Goal: Task Accomplishment & Management: Complete application form

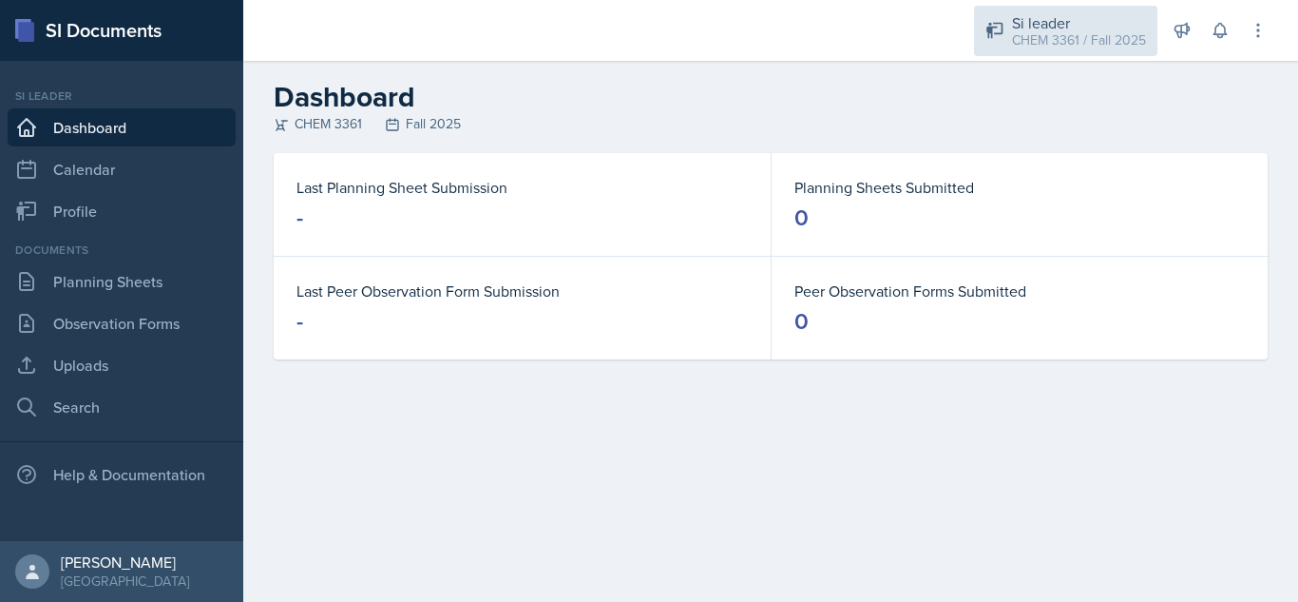
click at [1061, 43] on div "CHEM 3361 / Fall 2025" at bounding box center [1079, 40] width 134 height 20
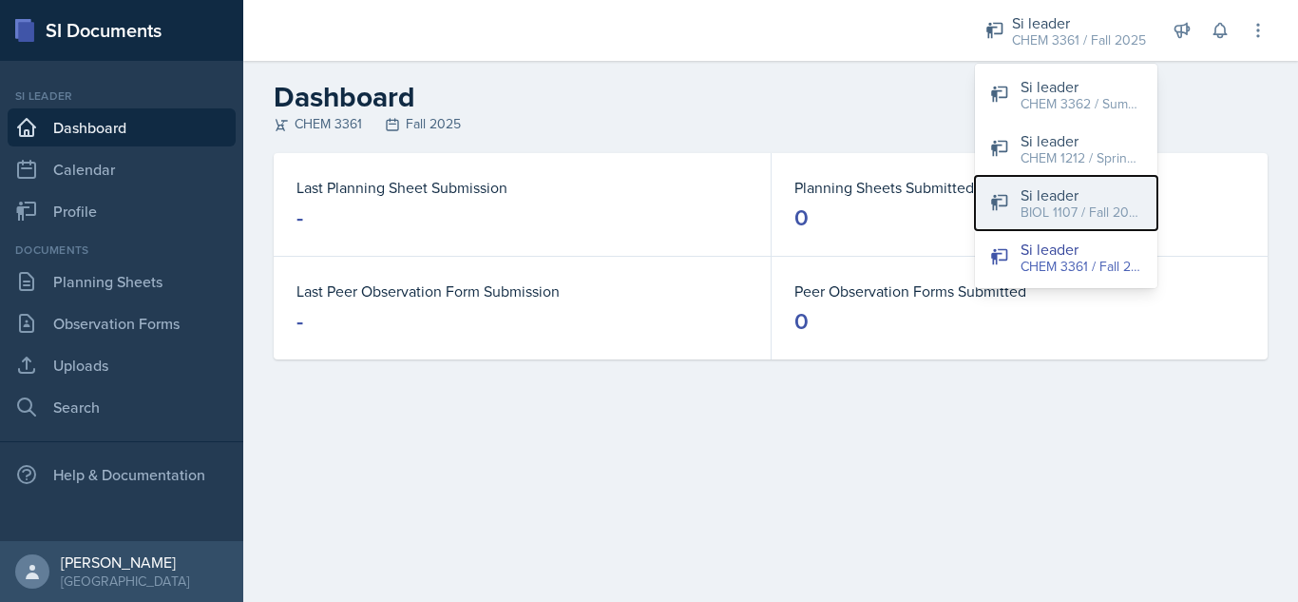
click at [1042, 218] on div "BIOL 1107 / Fall 2025" at bounding box center [1082, 212] width 122 height 20
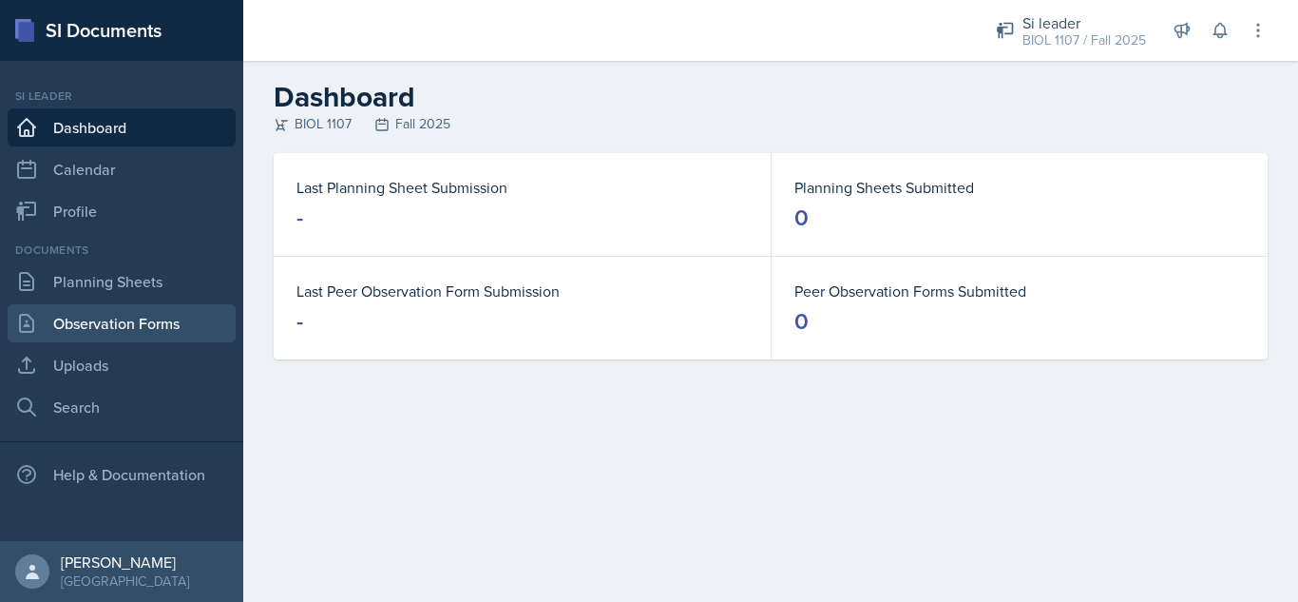
click at [162, 320] on link "Observation Forms" at bounding box center [122, 323] width 228 height 38
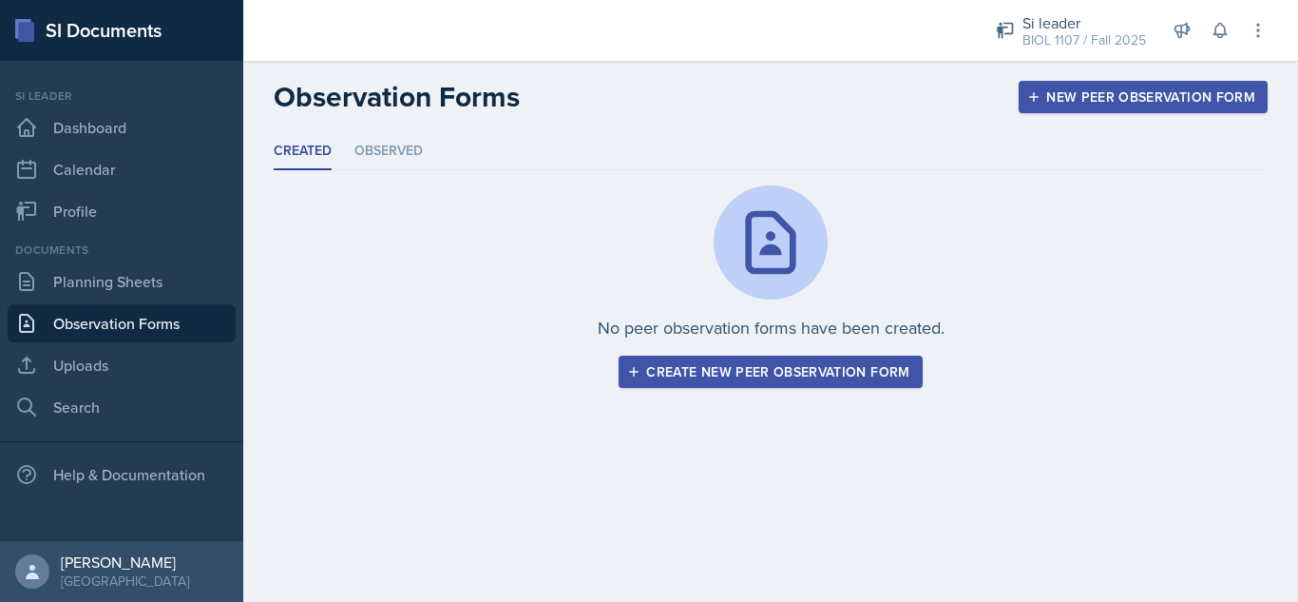
click at [870, 375] on div "Create new peer observation form" at bounding box center [770, 371] width 278 height 15
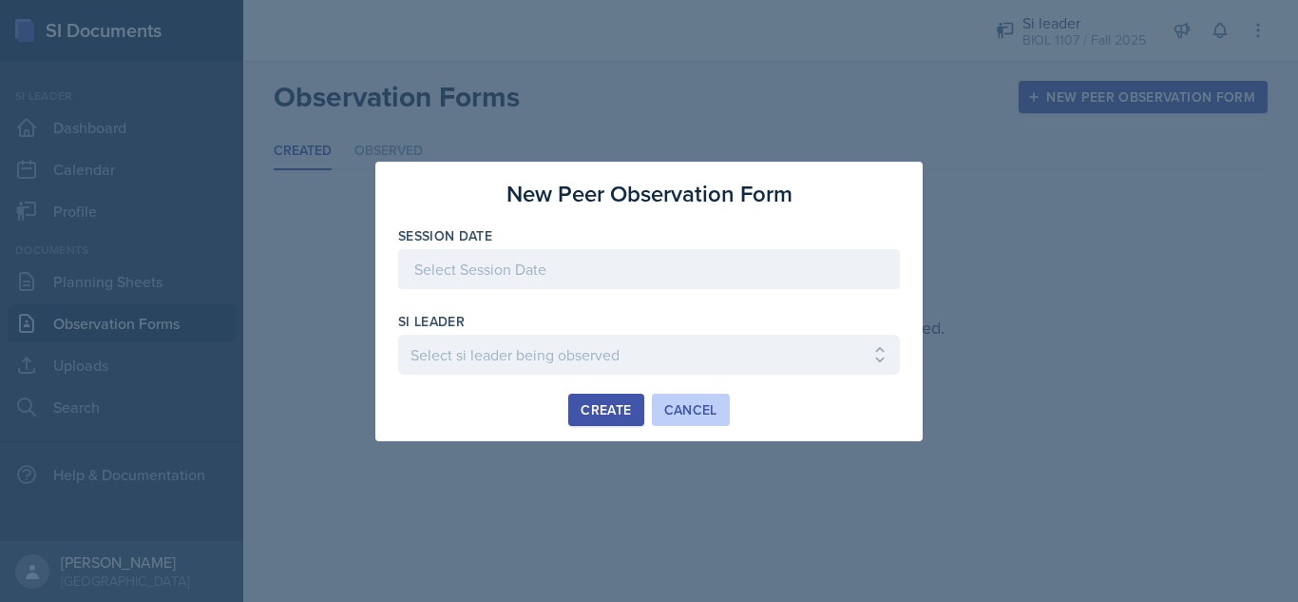
click at [699, 410] on div "Cancel" at bounding box center [690, 409] width 53 height 15
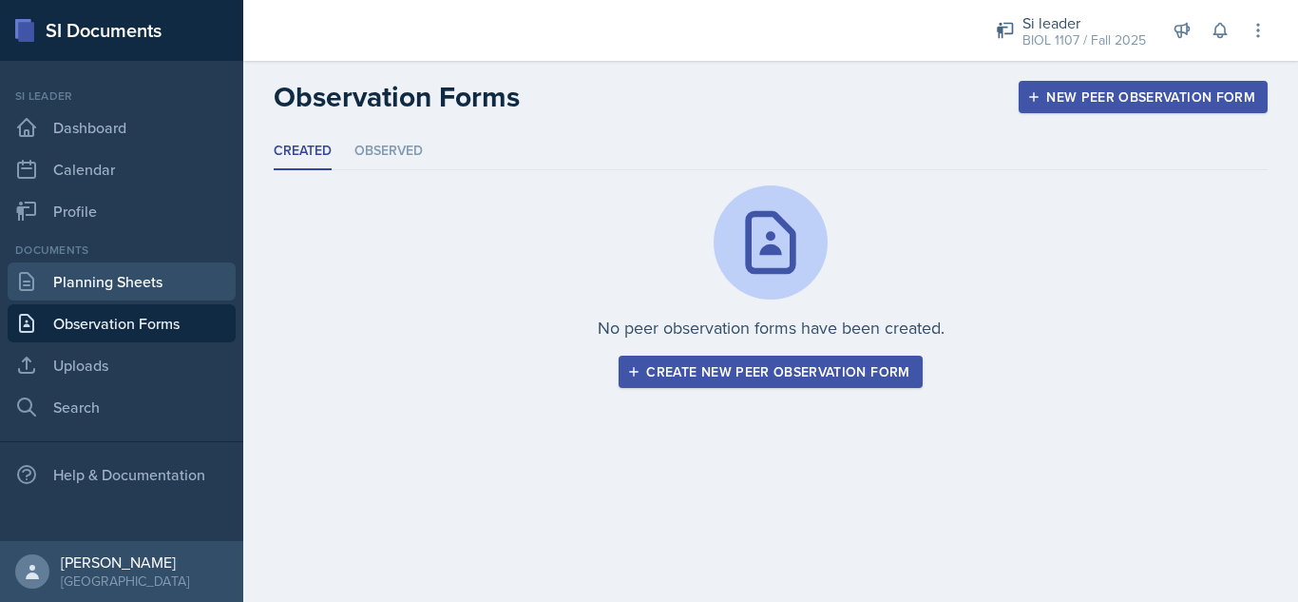
click at [173, 275] on link "Planning Sheets" at bounding box center [122, 281] width 228 height 38
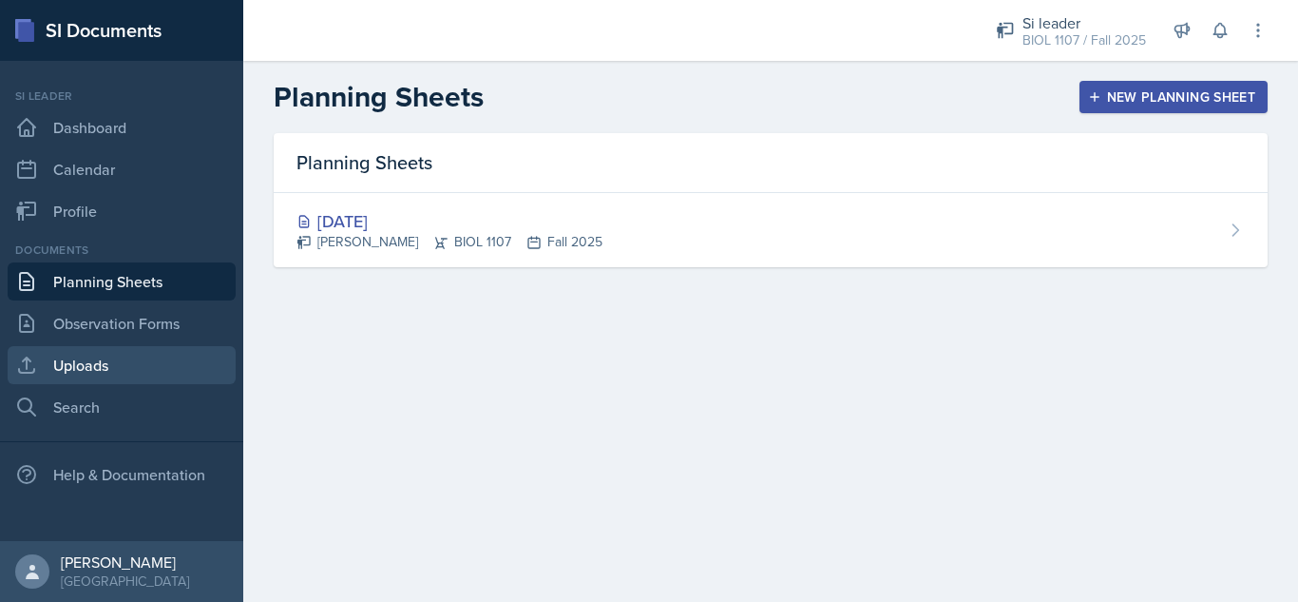
click at [143, 370] on link "Uploads" at bounding box center [122, 365] width 228 height 38
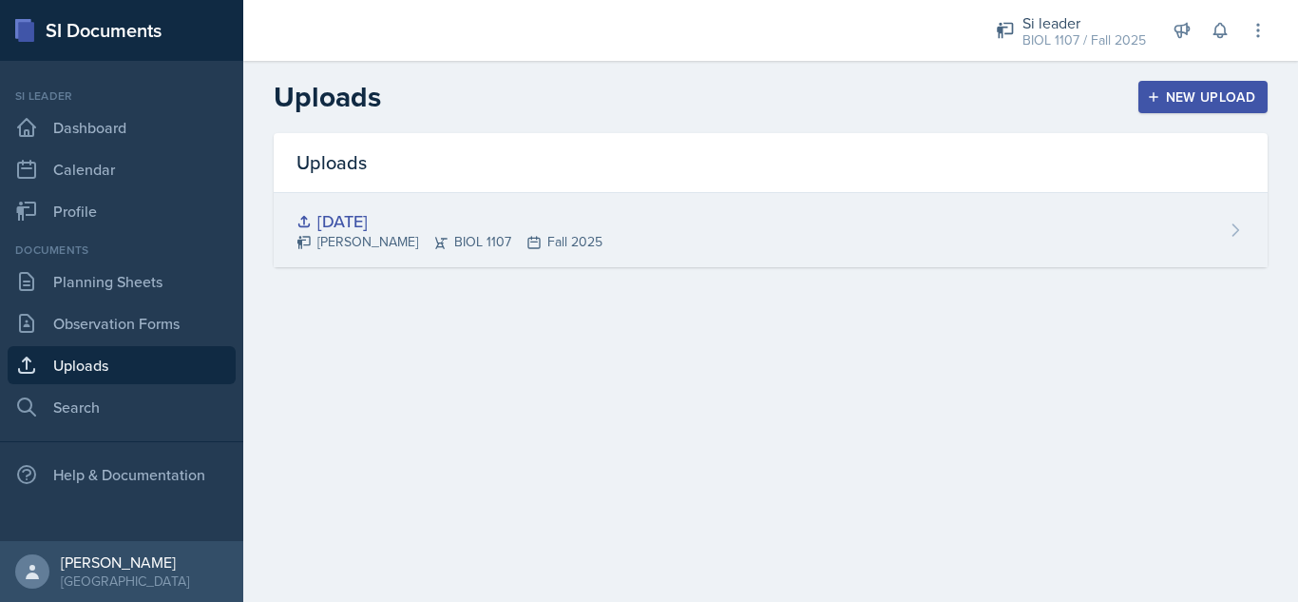
click at [381, 222] on div "[DATE]" at bounding box center [449, 221] width 306 height 26
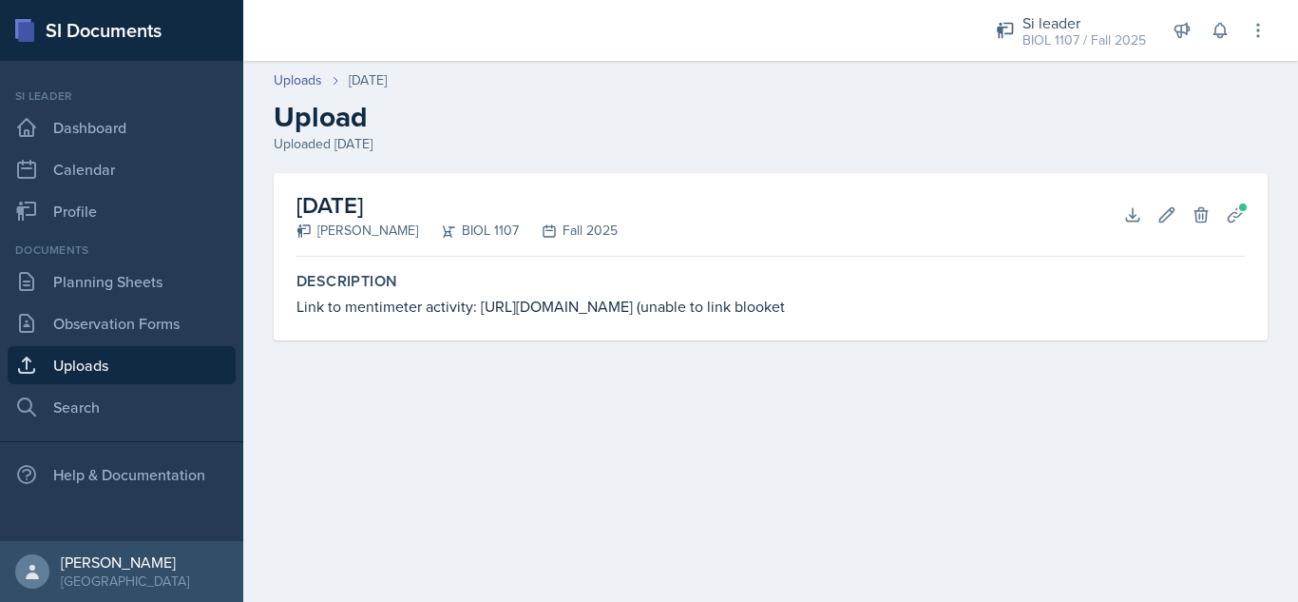
click at [148, 357] on link "Uploads" at bounding box center [122, 365] width 228 height 38
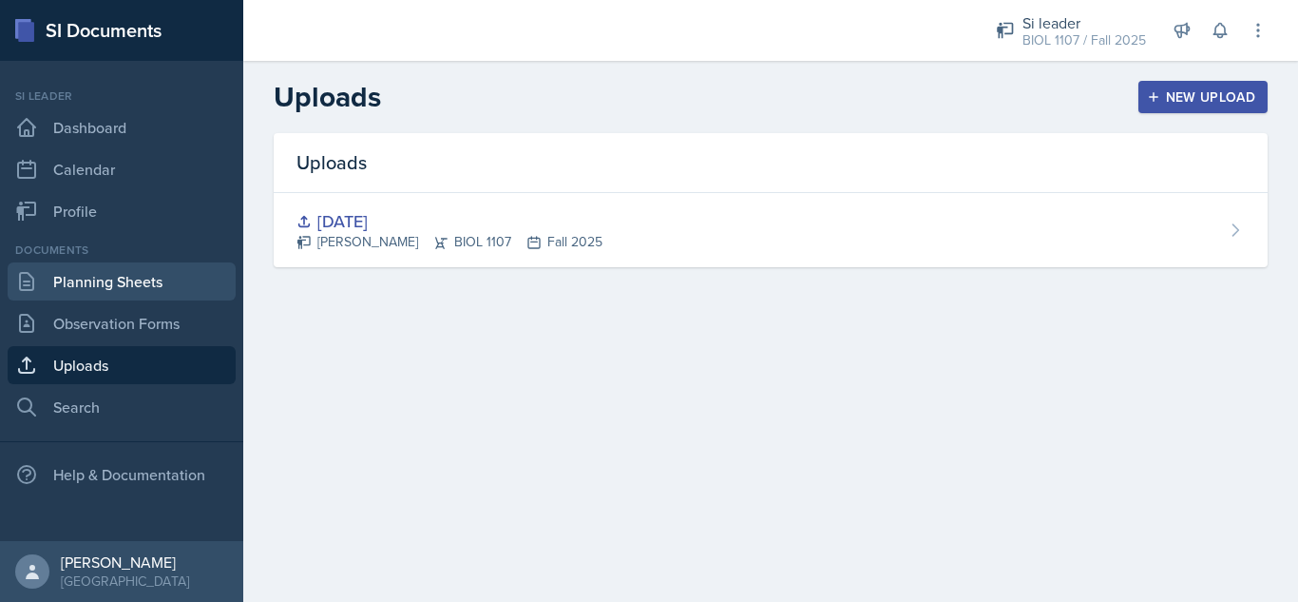
click at [109, 284] on link "Planning Sheets" at bounding box center [122, 281] width 228 height 38
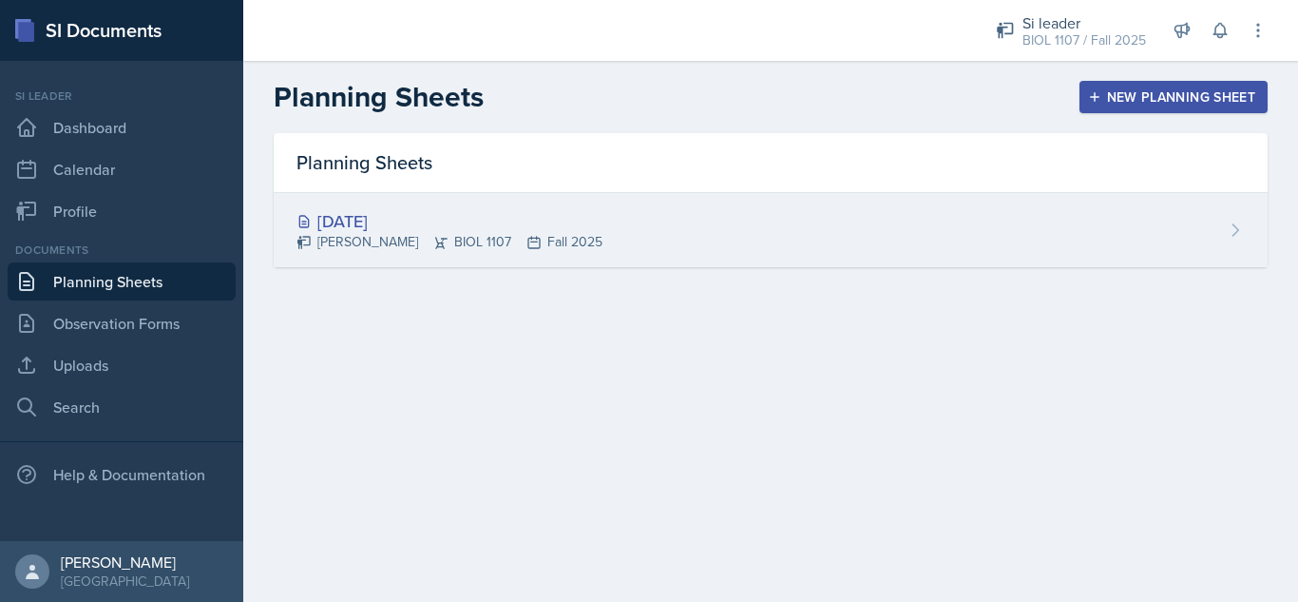
click at [875, 227] on div "[DATE] [PERSON_NAME] BIOL 1107 Fall 2025" at bounding box center [771, 230] width 994 height 74
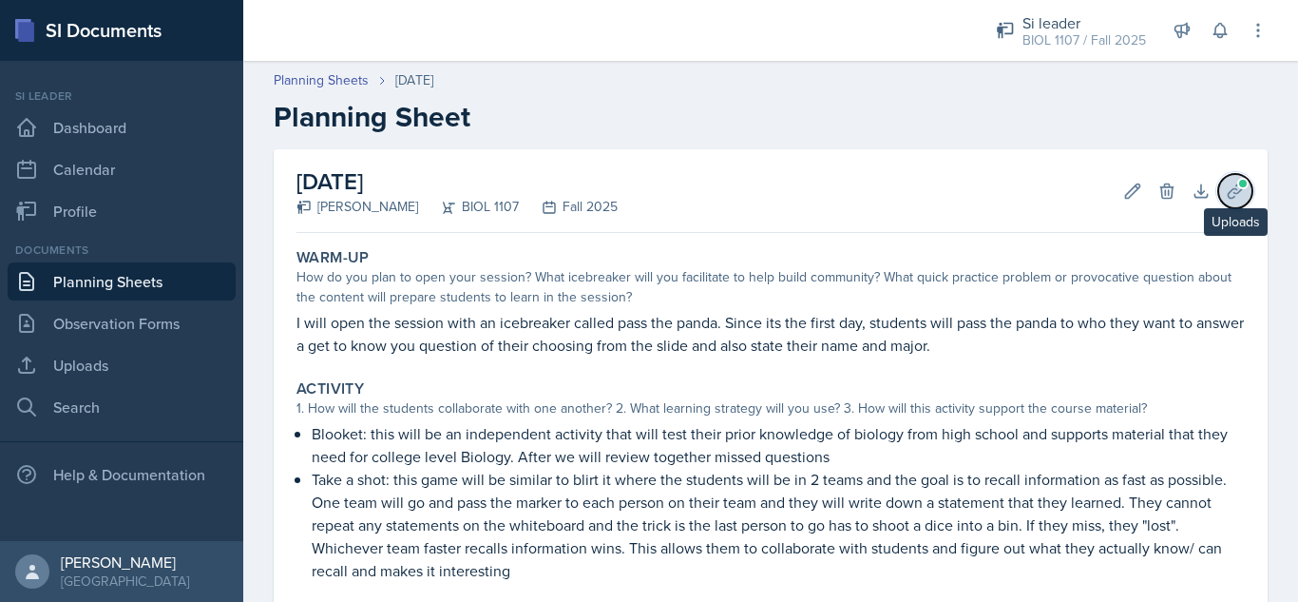
click at [1226, 194] on icon at bounding box center [1235, 191] width 19 height 19
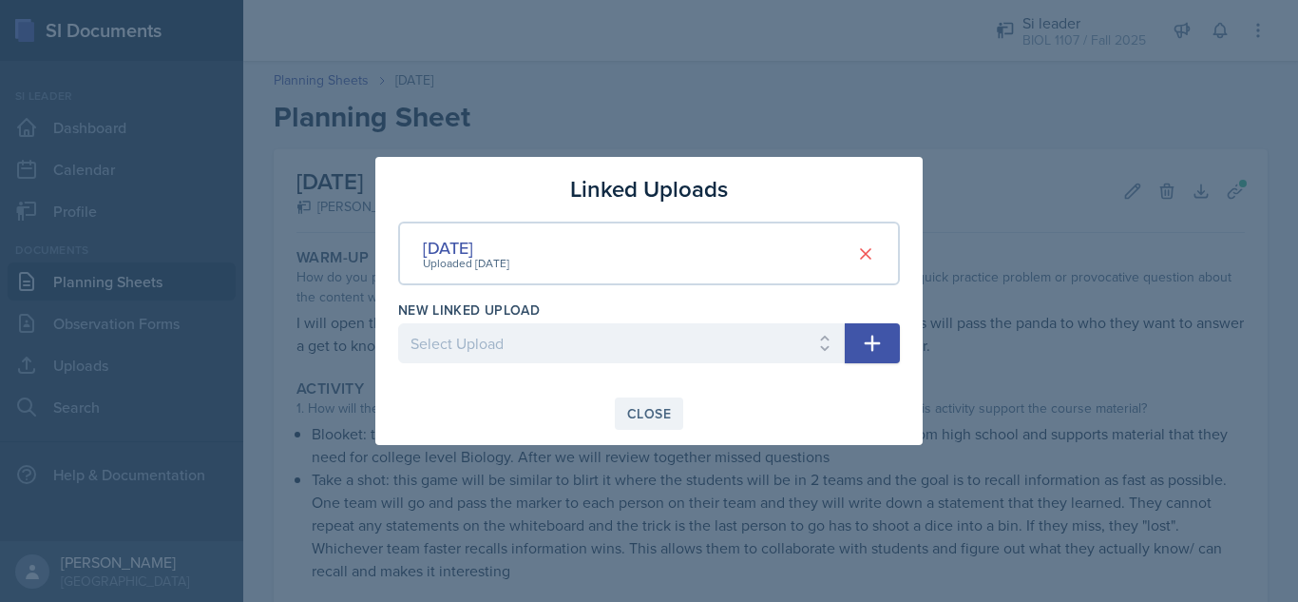
click at [633, 417] on div "Close" at bounding box center [649, 413] width 44 height 15
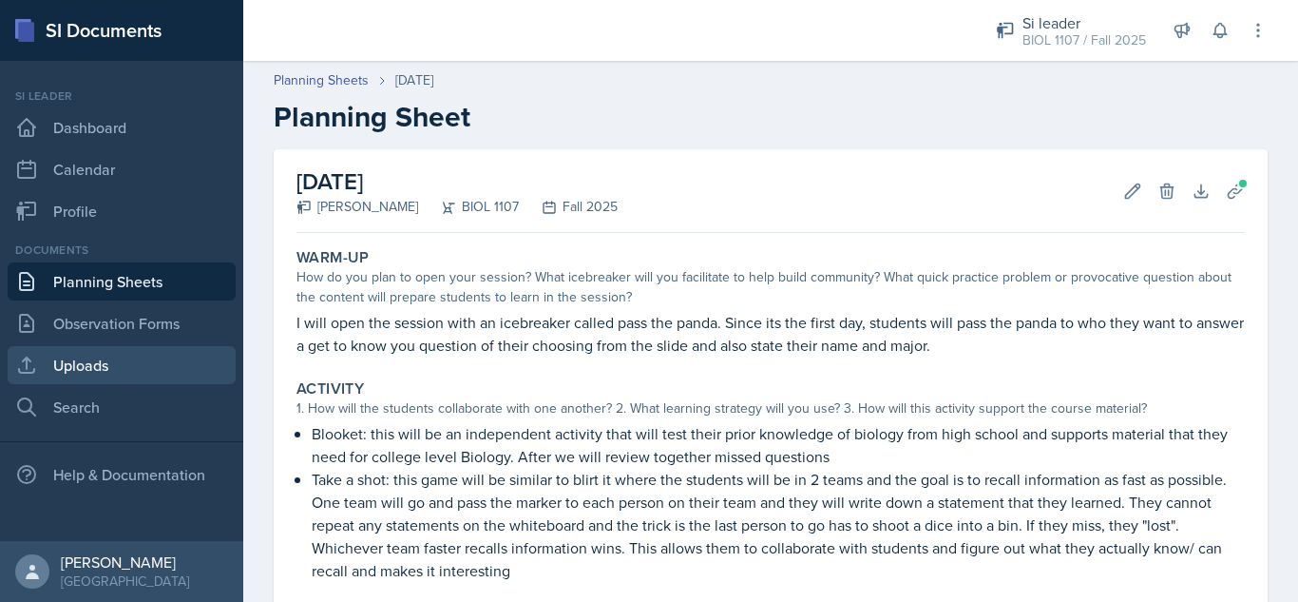
click at [150, 367] on link "Uploads" at bounding box center [122, 365] width 228 height 38
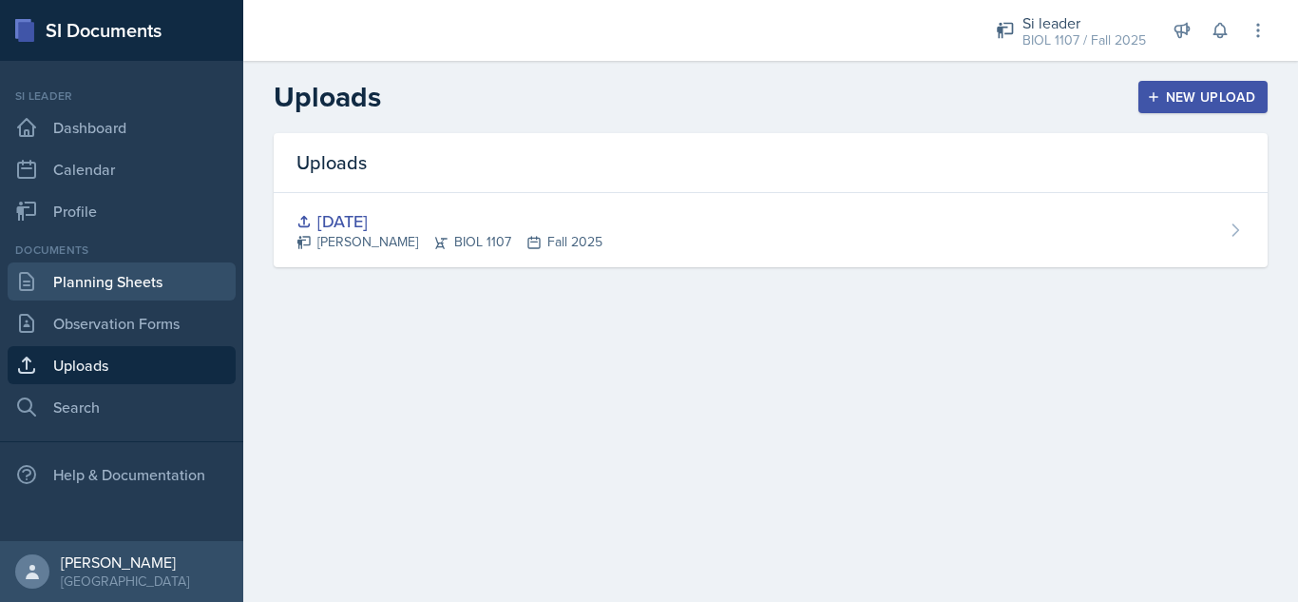
click at [177, 279] on link "Planning Sheets" at bounding box center [122, 281] width 228 height 38
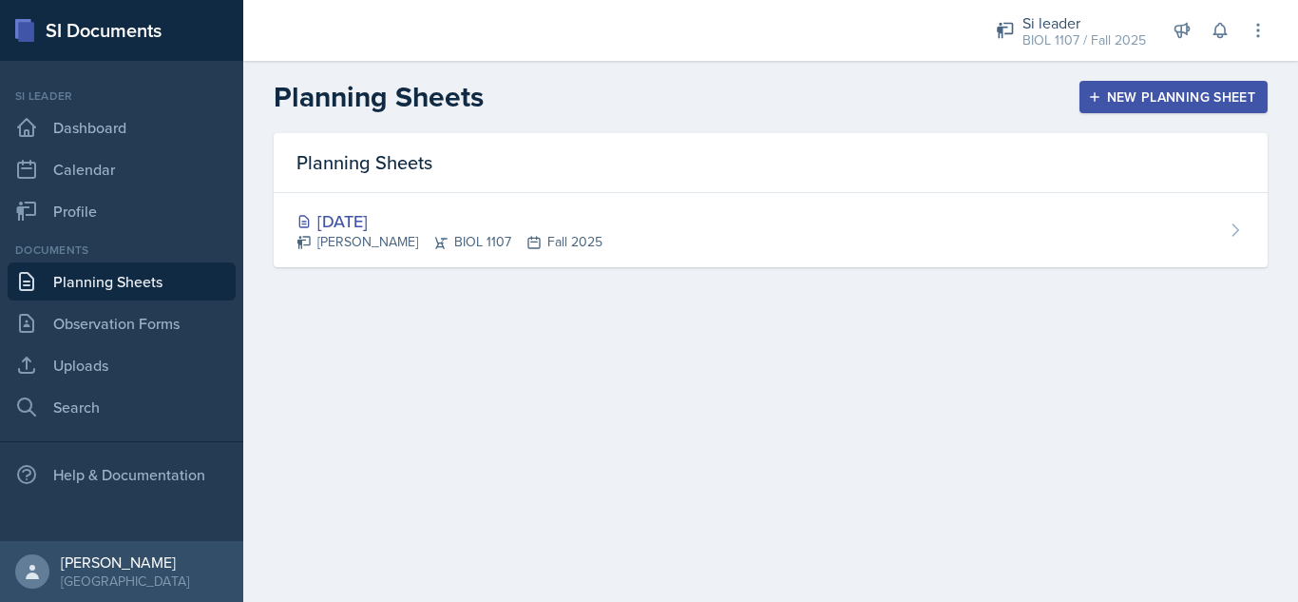
click at [1191, 85] on button "New Planning Sheet" at bounding box center [1174, 97] width 188 height 32
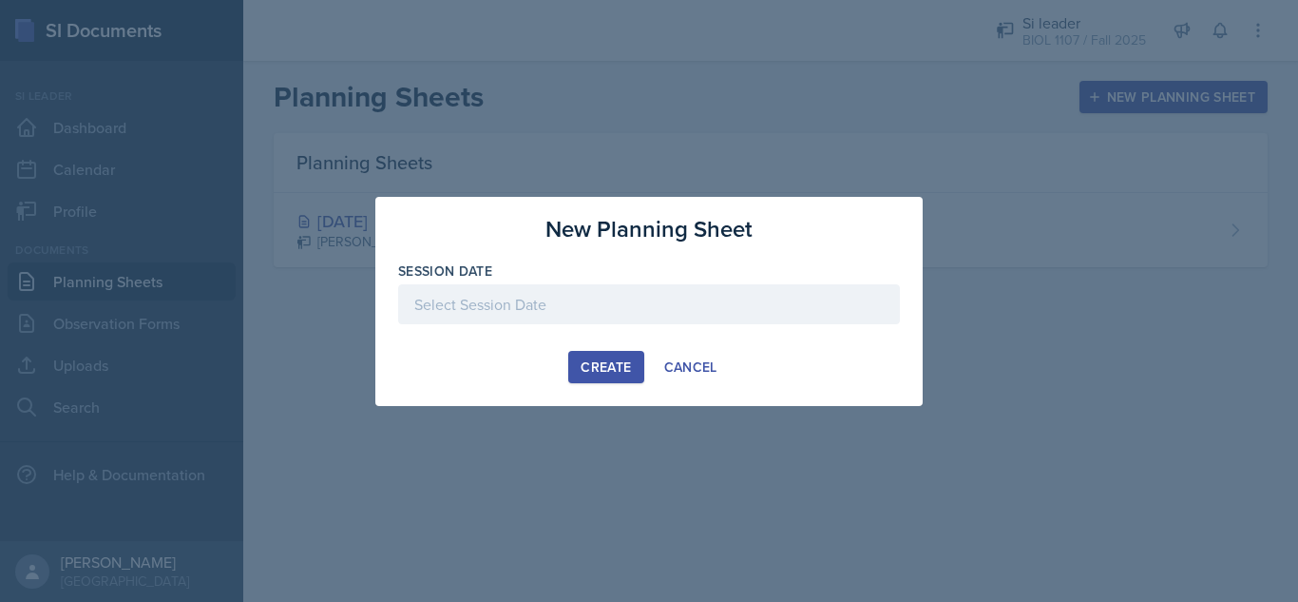
click at [678, 296] on div at bounding box center [649, 304] width 502 height 40
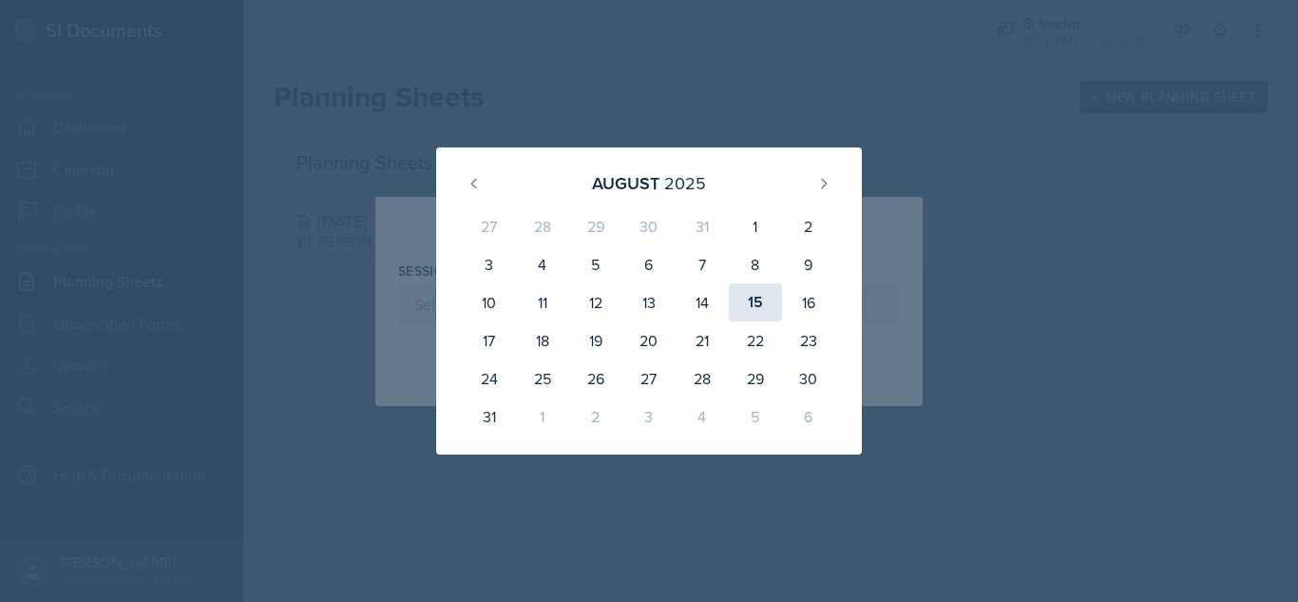
click at [771, 297] on div "15" at bounding box center [755, 302] width 53 height 38
type input "[DATE]"
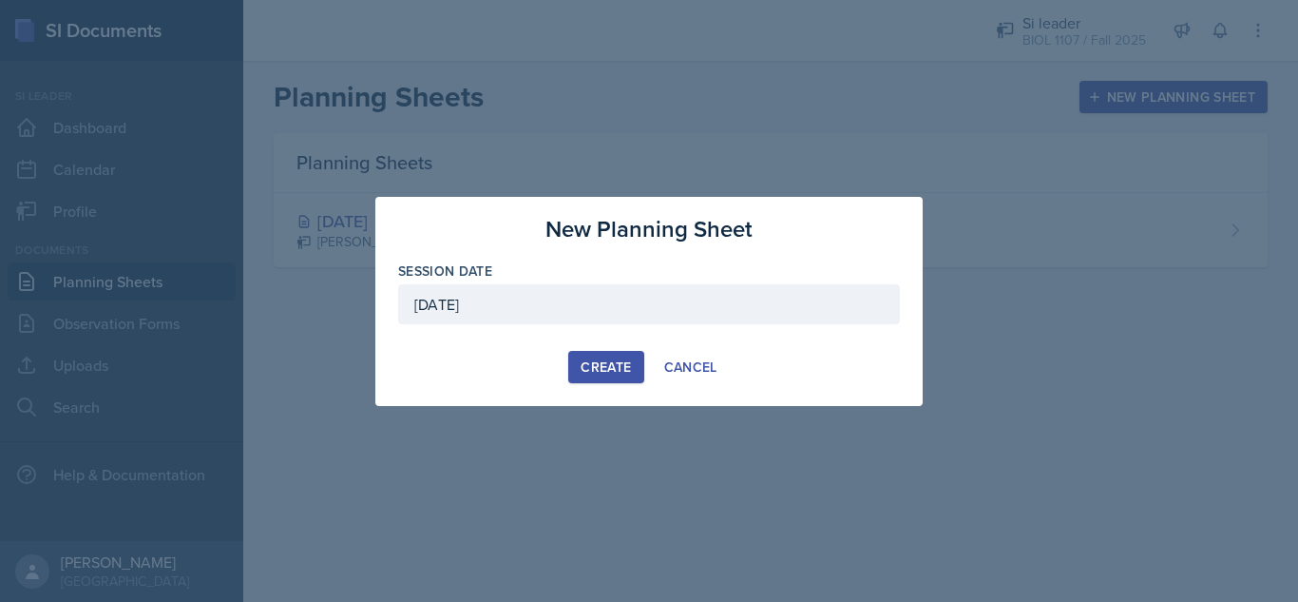
click at [589, 367] on div "Create" at bounding box center [606, 366] width 50 height 15
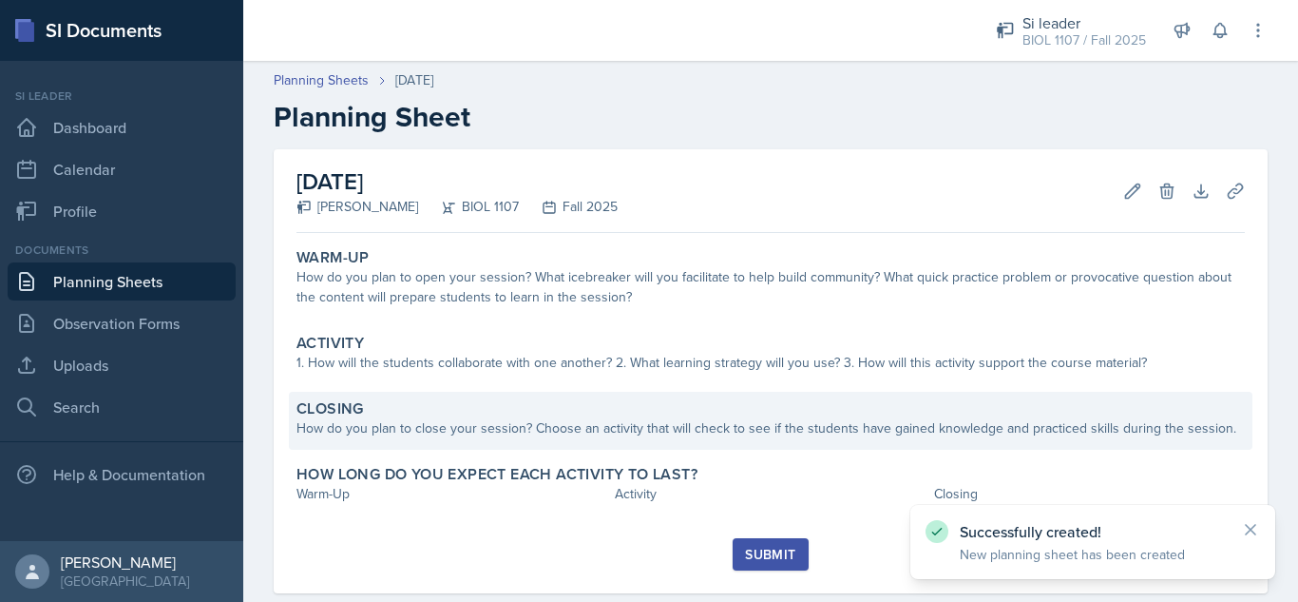
click at [514, 417] on div "Closing" at bounding box center [770, 408] width 948 height 19
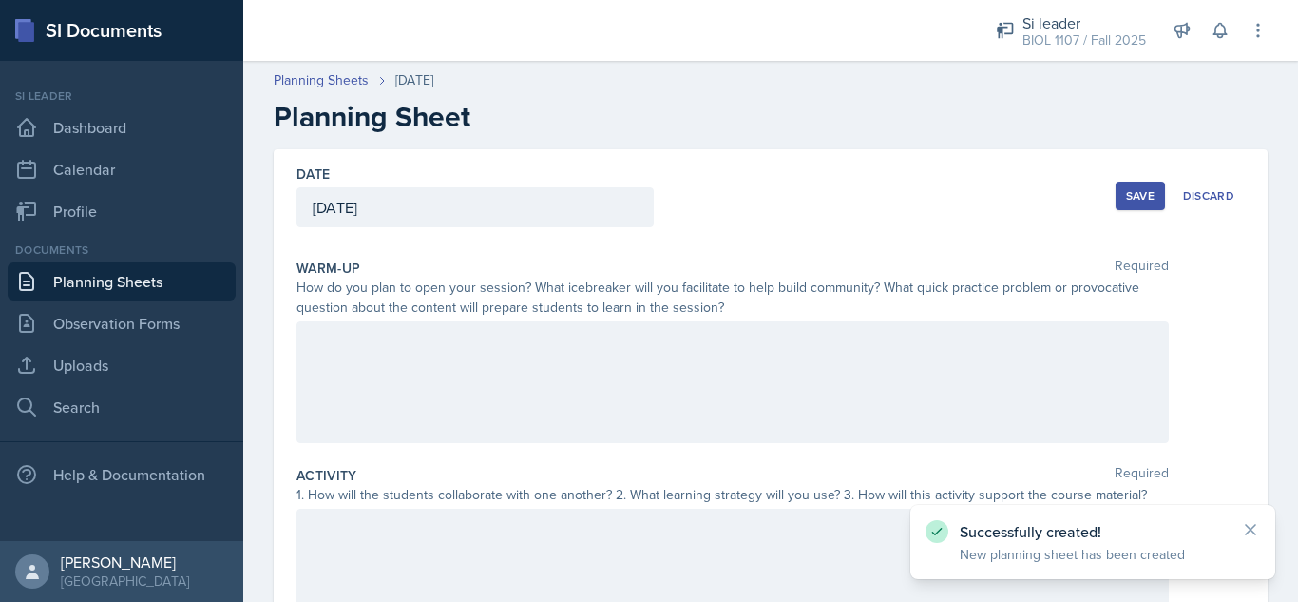
click at [532, 349] on div at bounding box center [732, 382] width 872 height 122
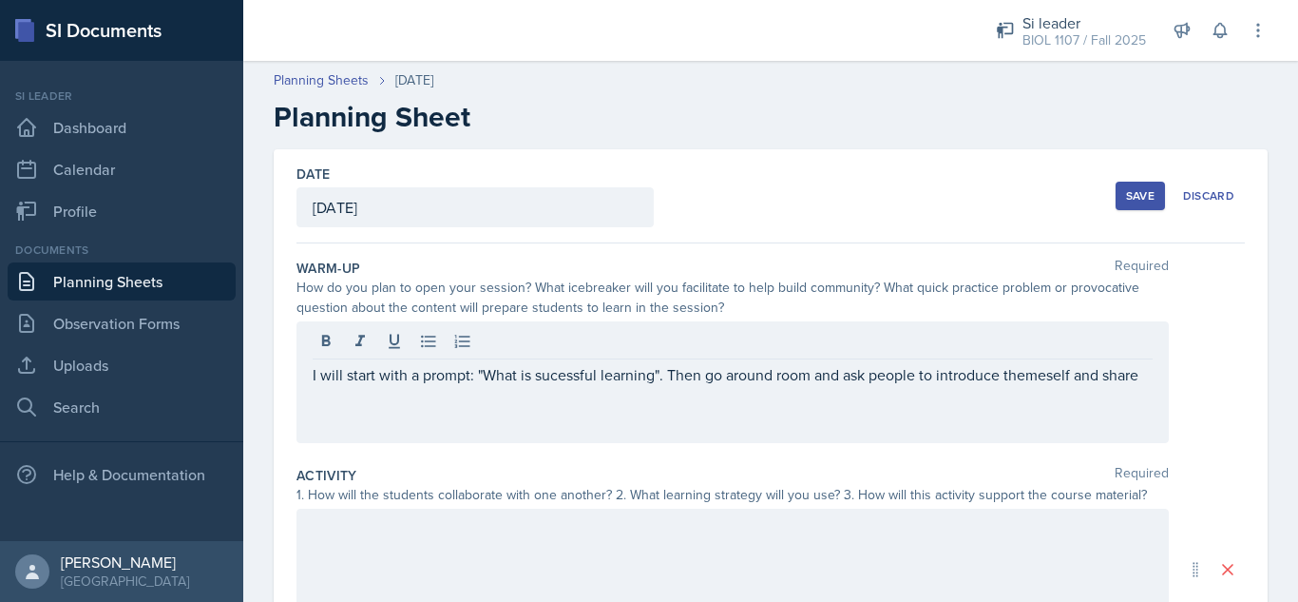
click at [456, 548] on div at bounding box center [732, 569] width 872 height 122
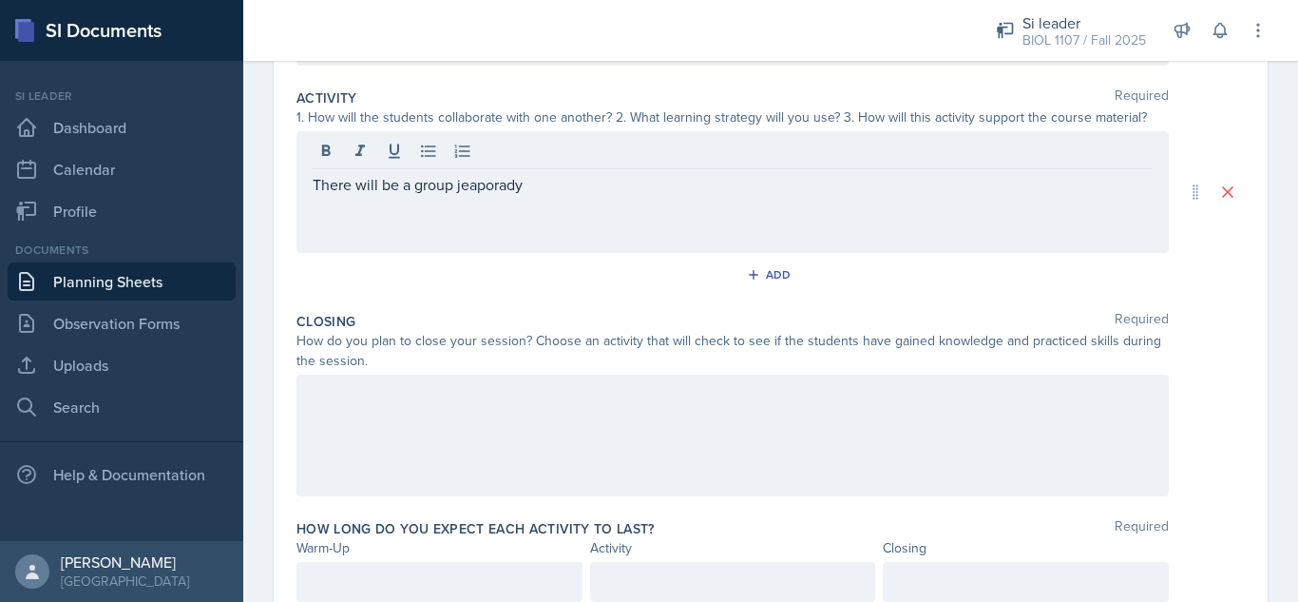
click at [497, 417] on div at bounding box center [732, 435] width 872 height 122
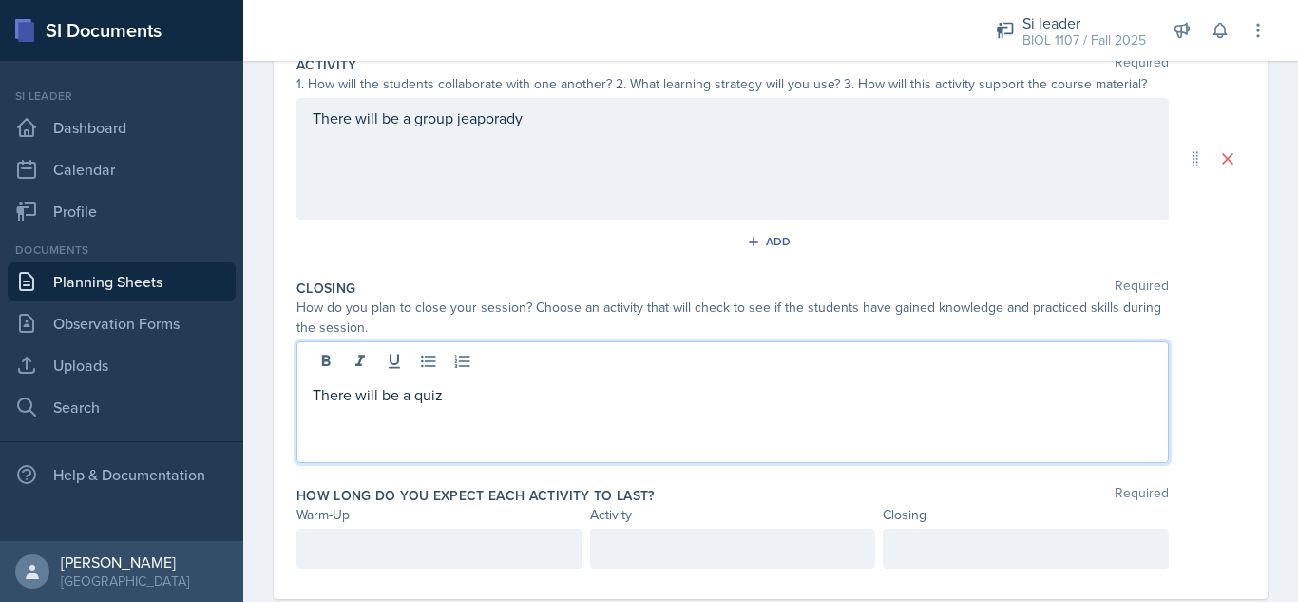
click at [448, 548] on div at bounding box center [439, 548] width 286 height 40
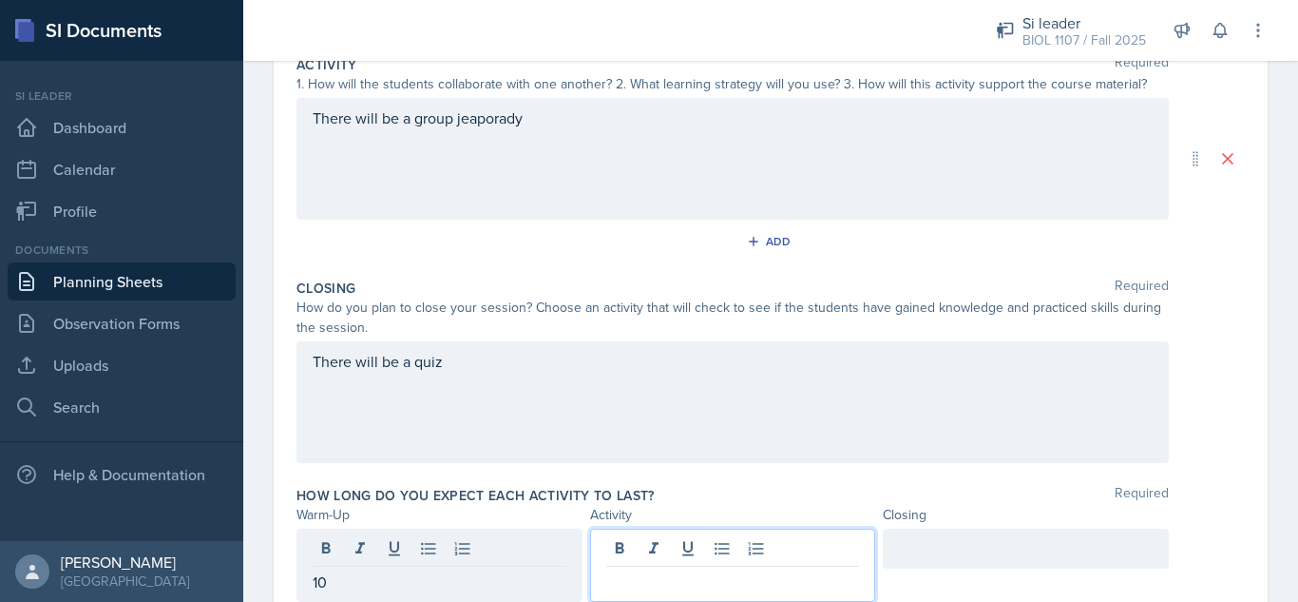
click at [715, 550] on div at bounding box center [733, 564] width 286 height 73
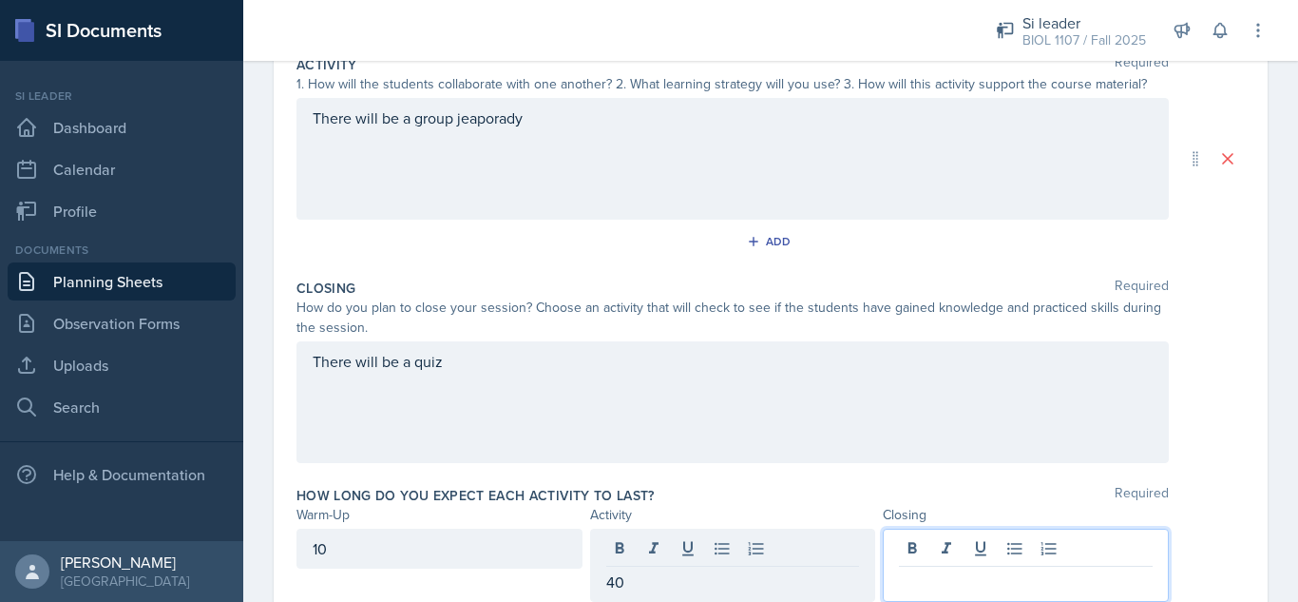
click at [987, 540] on div at bounding box center [1026, 564] width 286 height 73
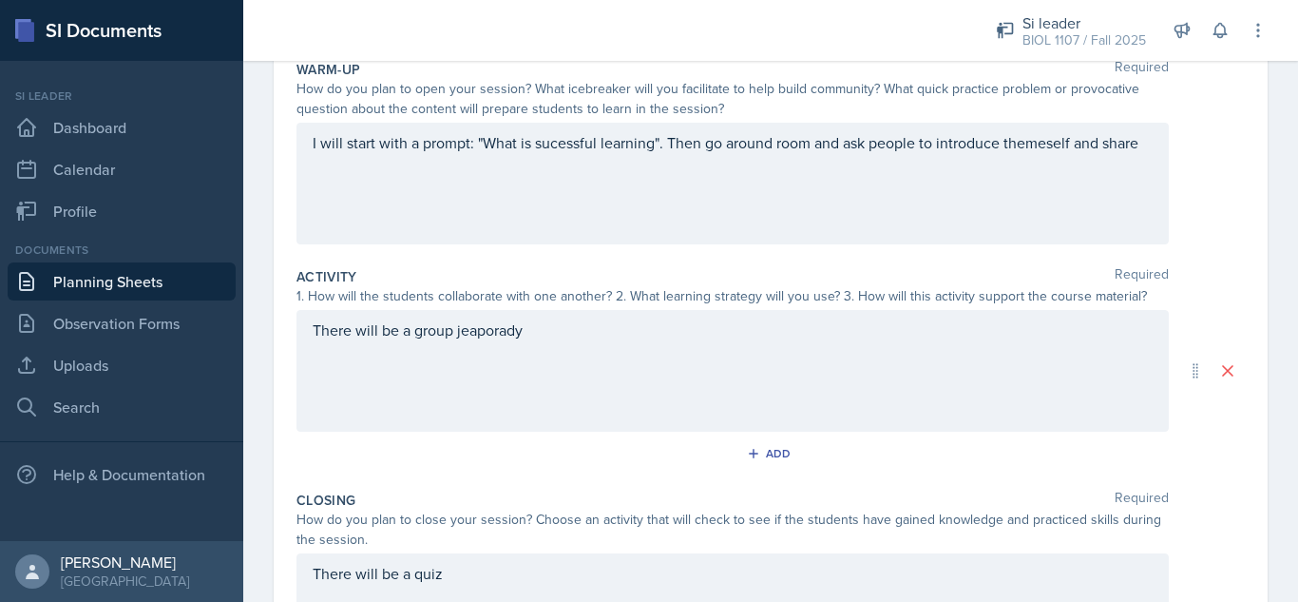
scroll to position [75, 0]
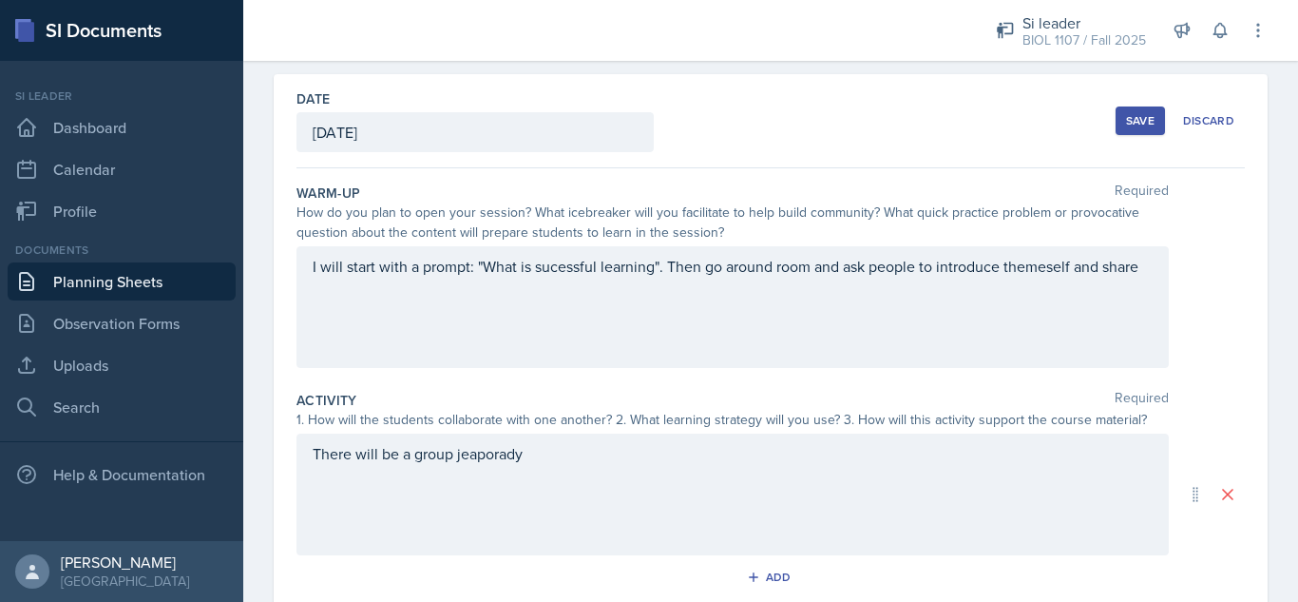
click at [1126, 124] on div "Save" at bounding box center [1140, 120] width 29 height 15
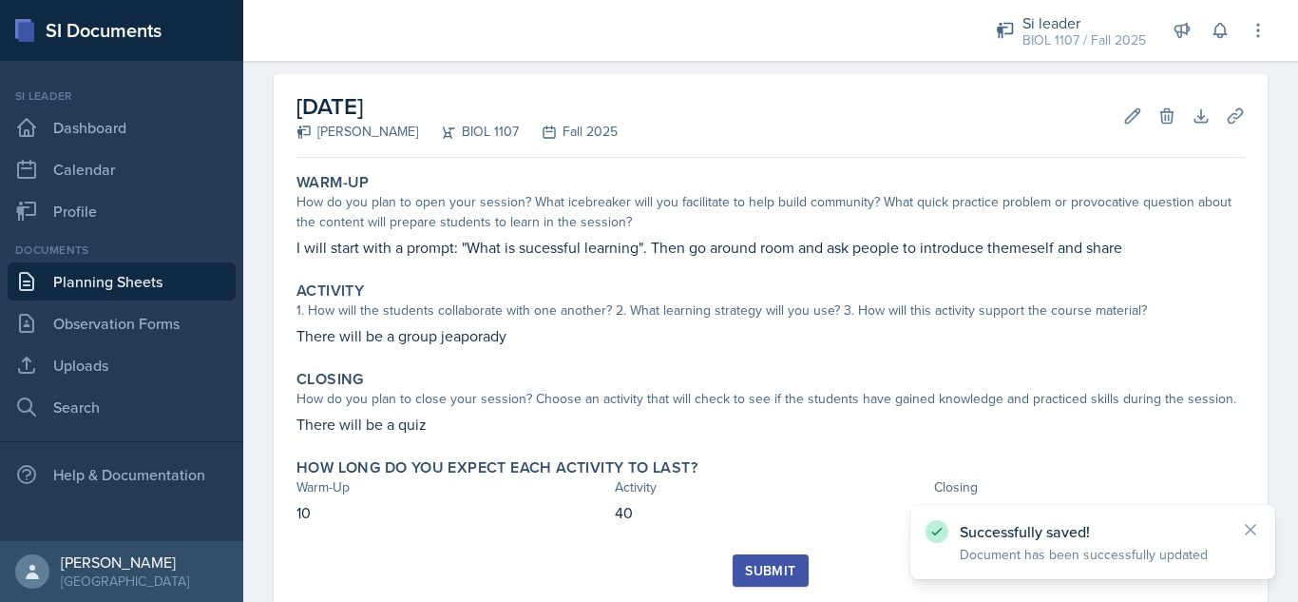
click at [136, 286] on link "Planning Sheets" at bounding box center [122, 281] width 228 height 38
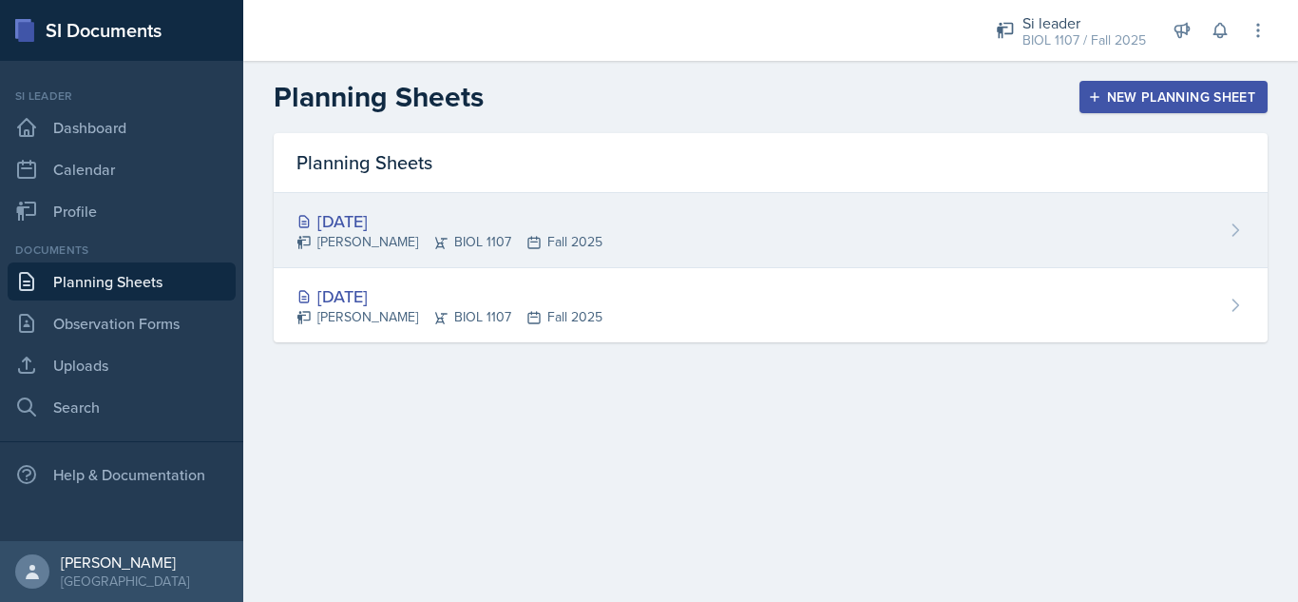
click at [406, 239] on div "[PERSON_NAME] BIOL 1107 Fall 2025" at bounding box center [449, 242] width 306 height 20
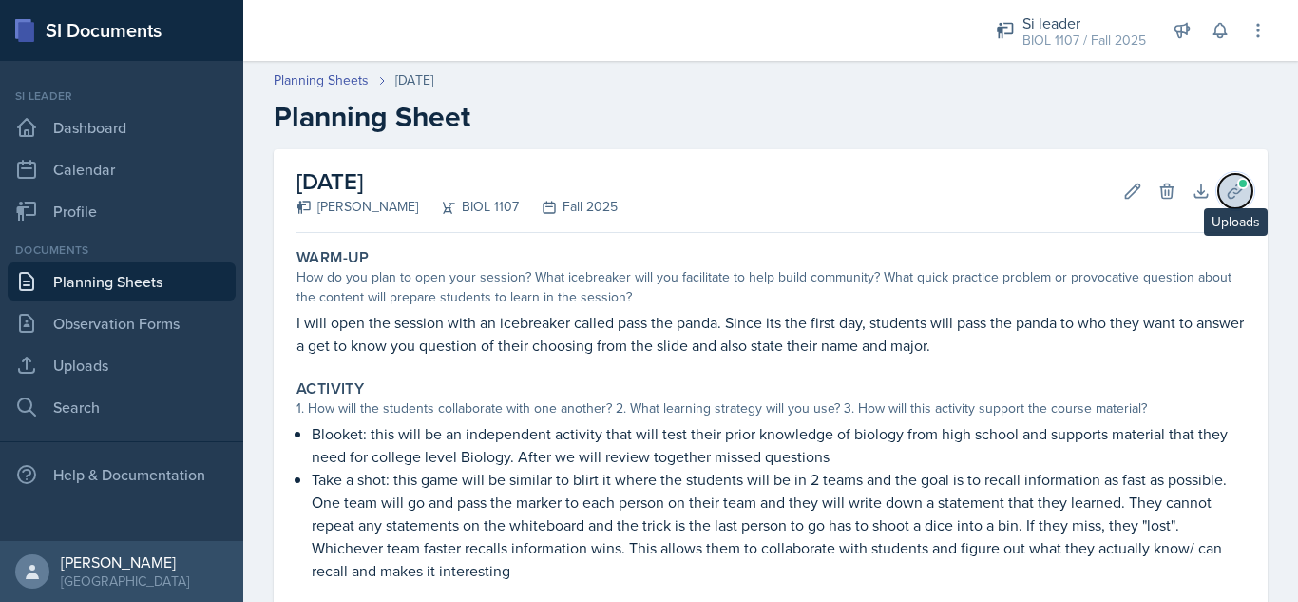
click at [1226, 186] on icon at bounding box center [1235, 191] width 19 height 19
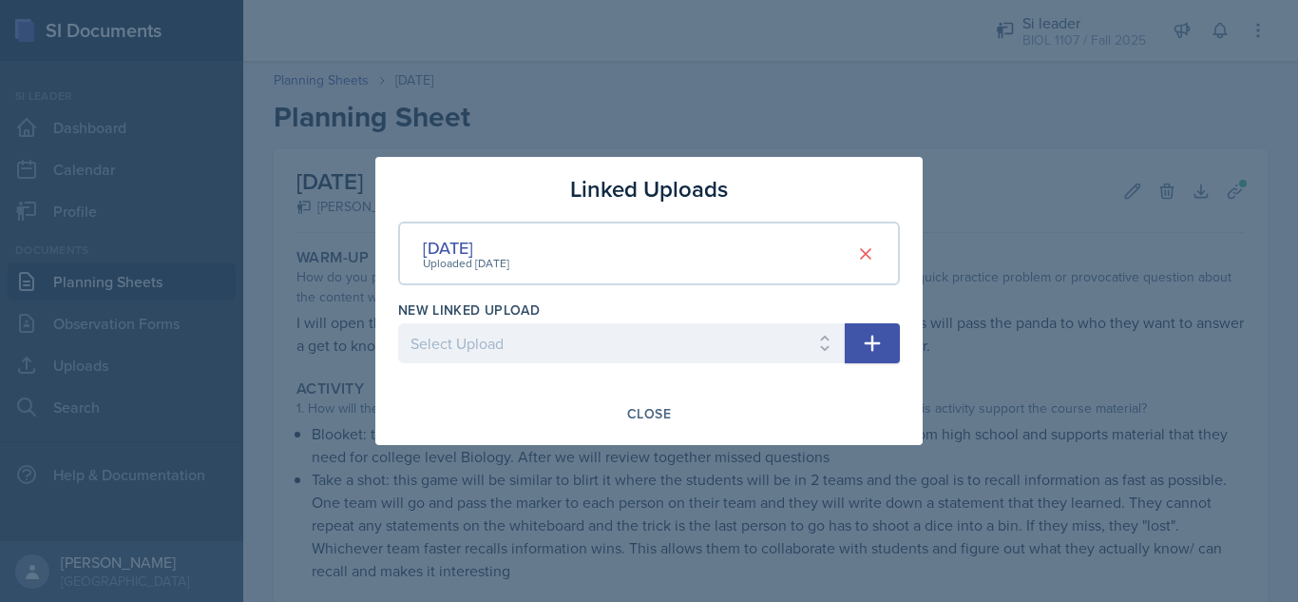
click at [863, 336] on icon "button" at bounding box center [872, 343] width 23 height 23
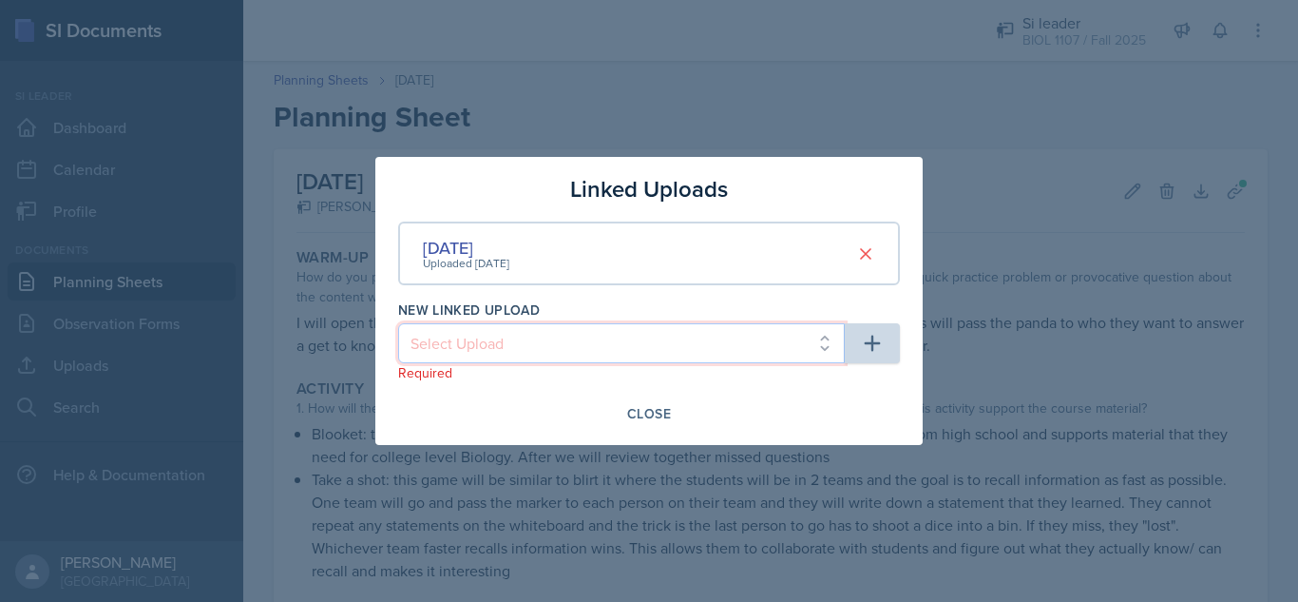
click at [701, 336] on select "Select Upload" at bounding box center [621, 343] width 447 height 40
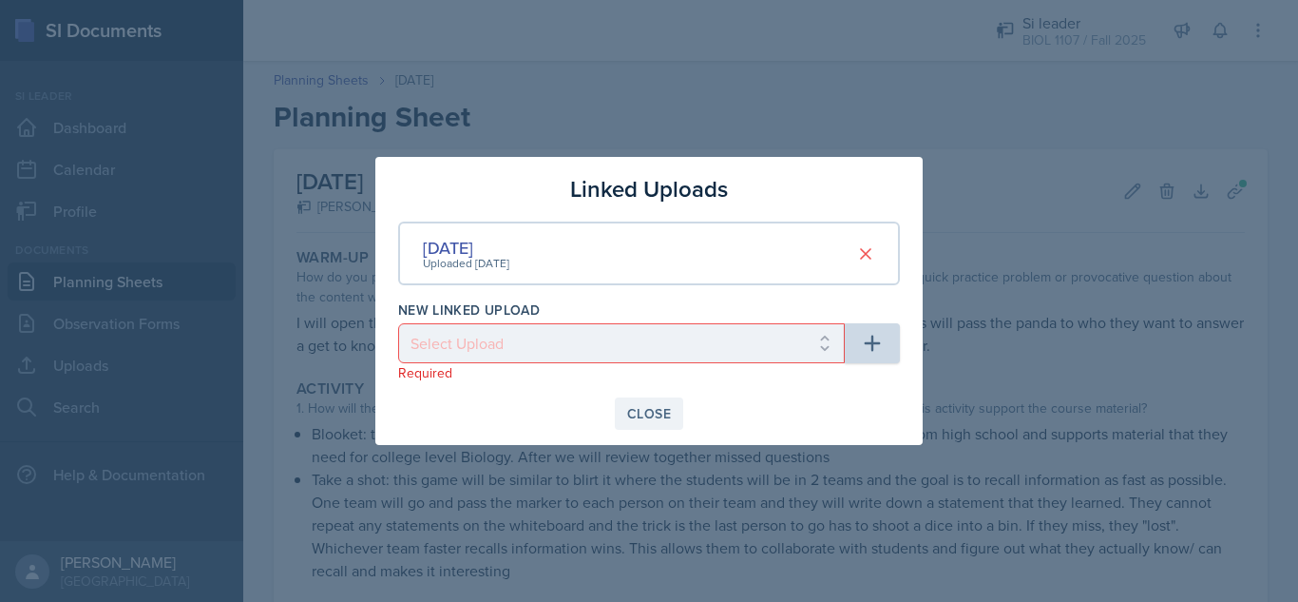
click at [658, 420] on div "Close" at bounding box center [649, 413] width 44 height 15
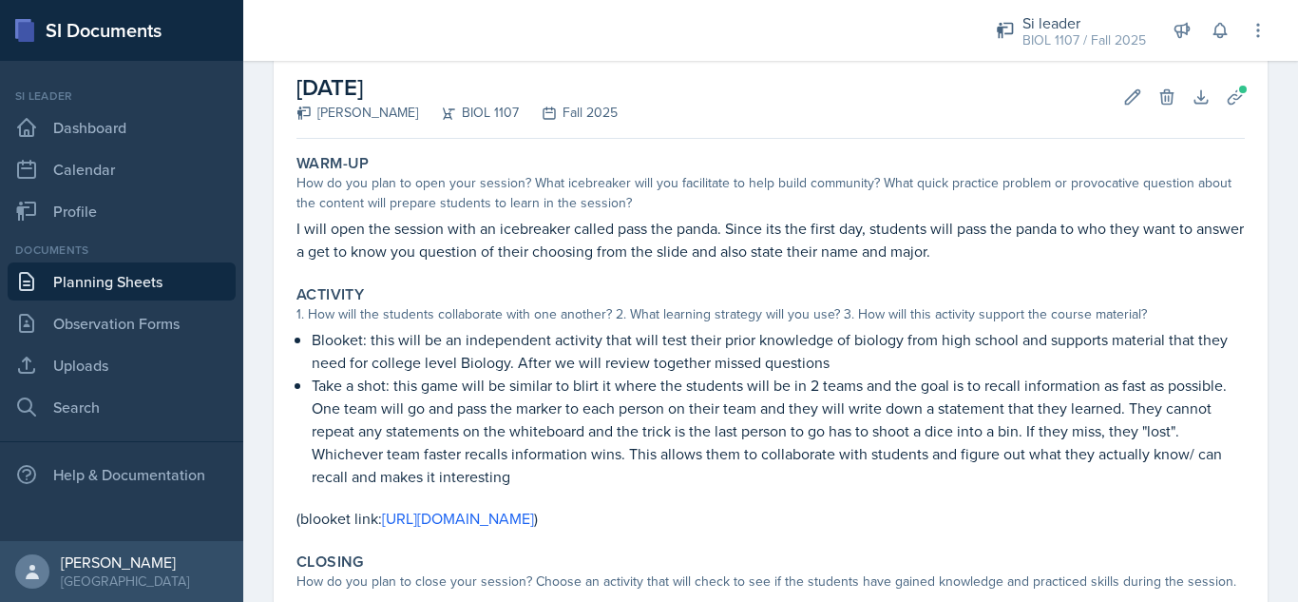
scroll to position [77, 0]
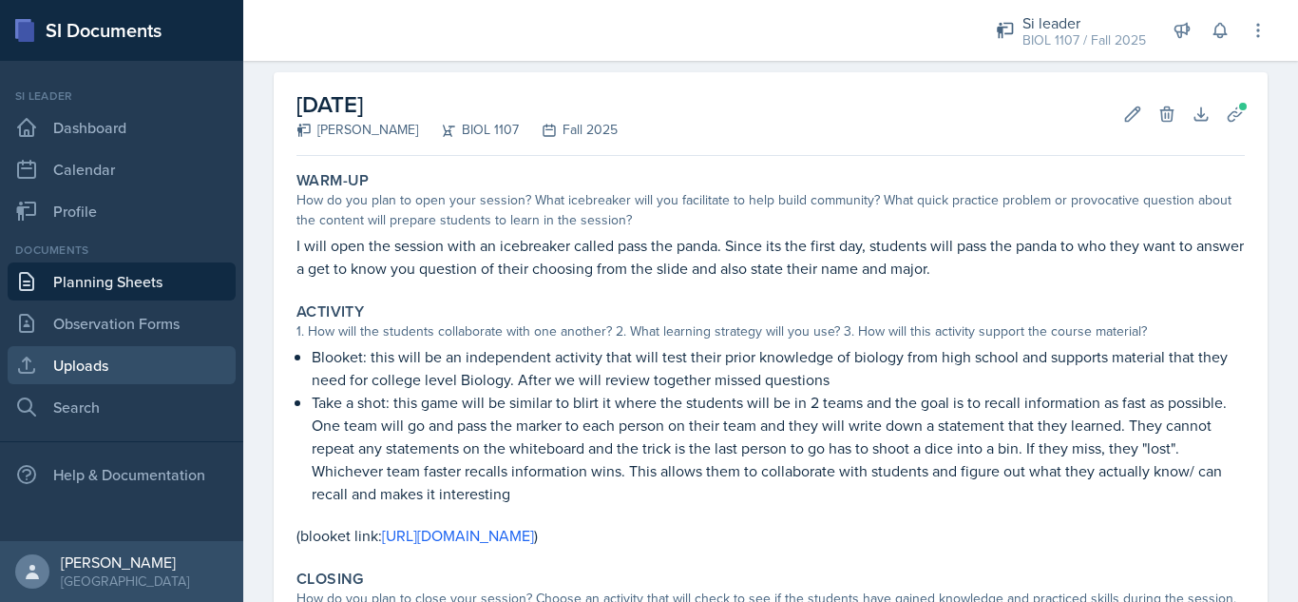
click at [158, 362] on link "Uploads" at bounding box center [122, 365] width 228 height 38
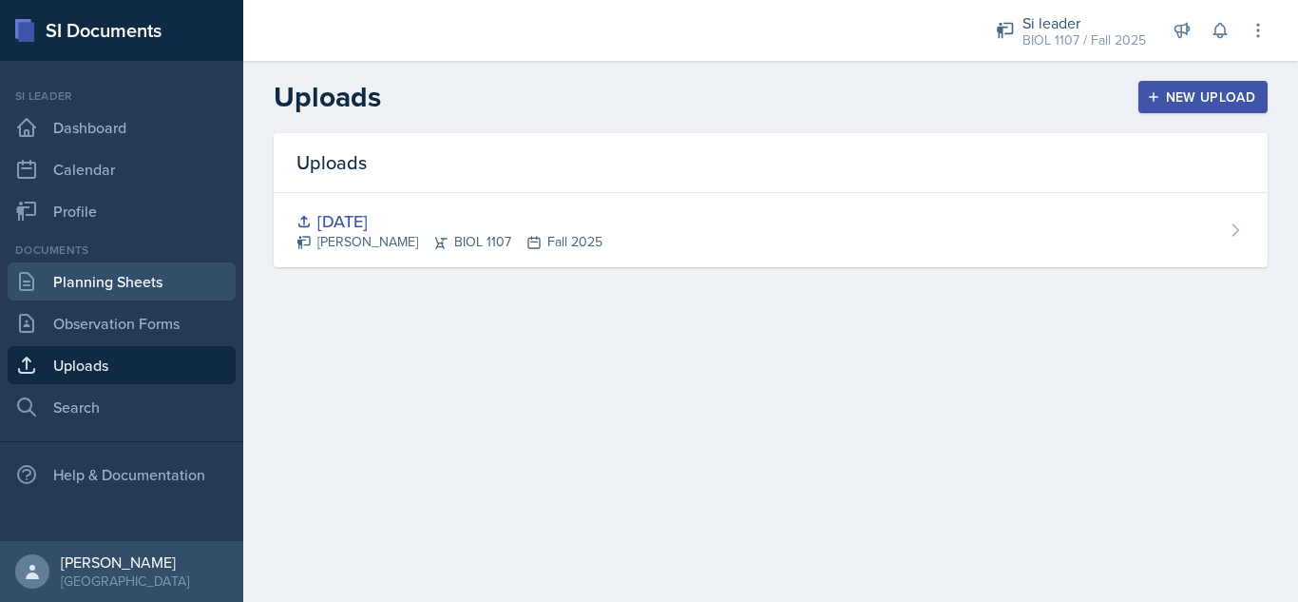
click at [117, 293] on link "Planning Sheets" at bounding box center [122, 281] width 228 height 38
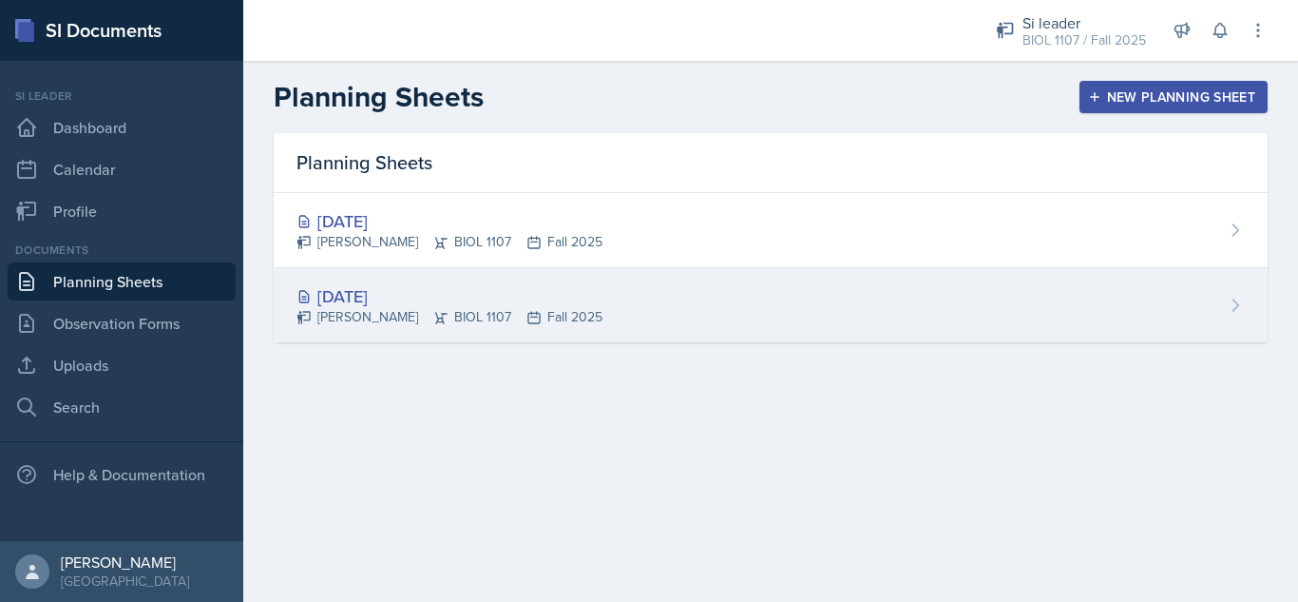
click at [553, 325] on div "[PERSON_NAME] BIOL 1107 Fall 2025" at bounding box center [449, 317] width 306 height 20
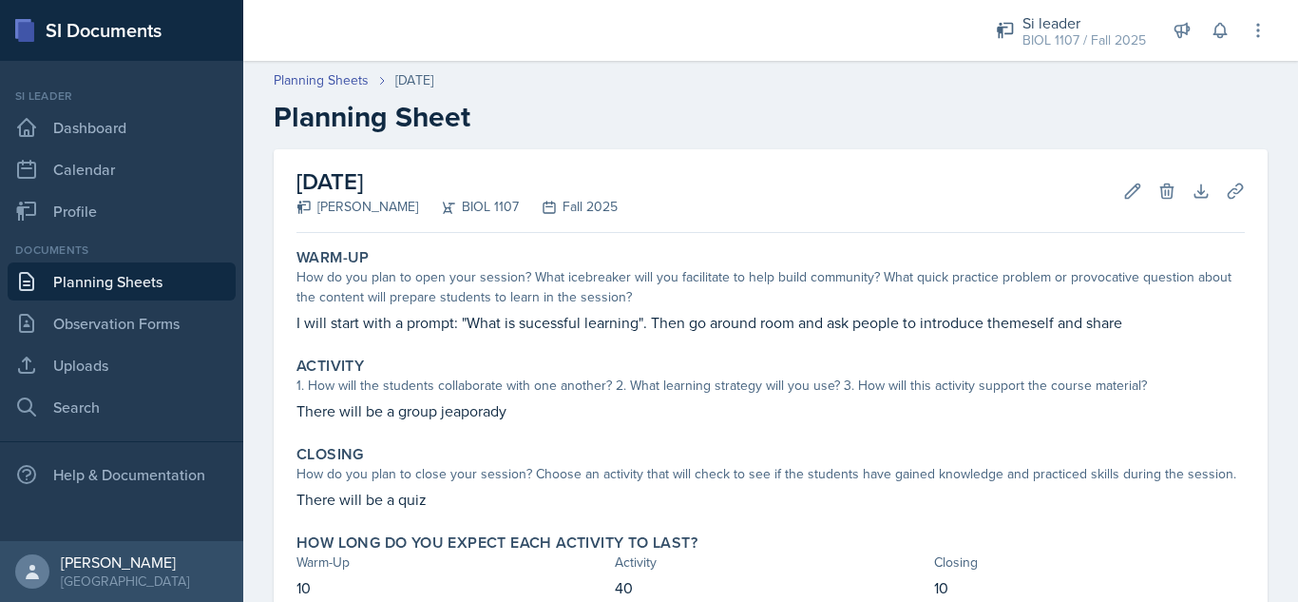
scroll to position [128, 0]
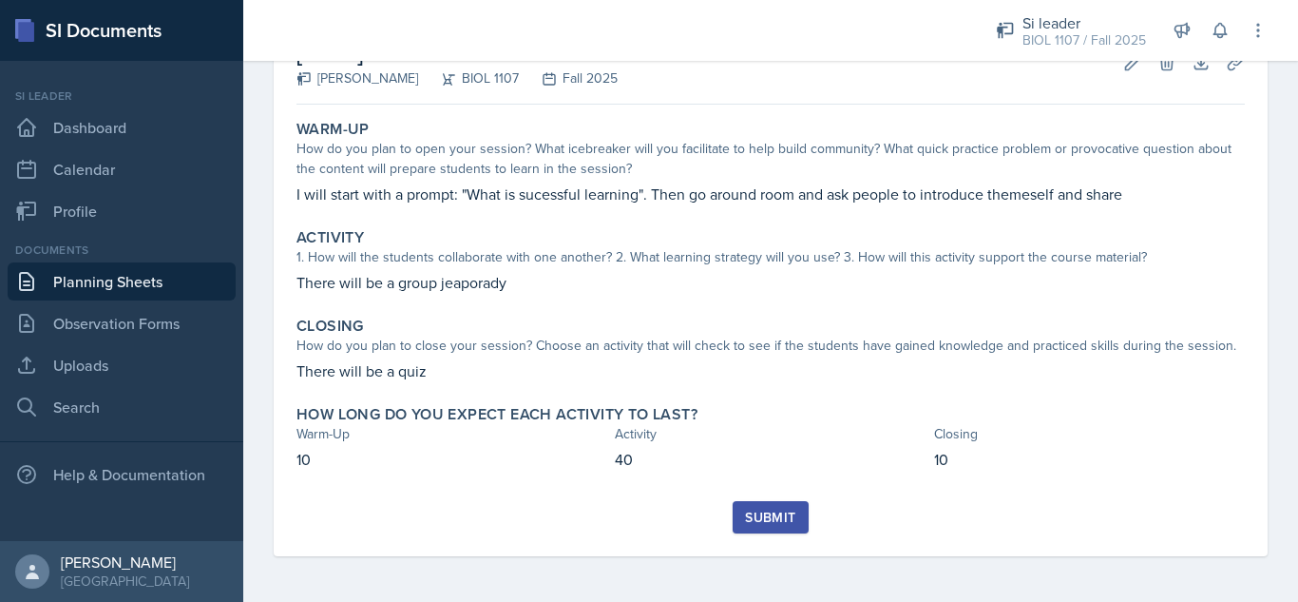
click at [774, 513] on div "Submit" at bounding box center [770, 516] width 50 height 15
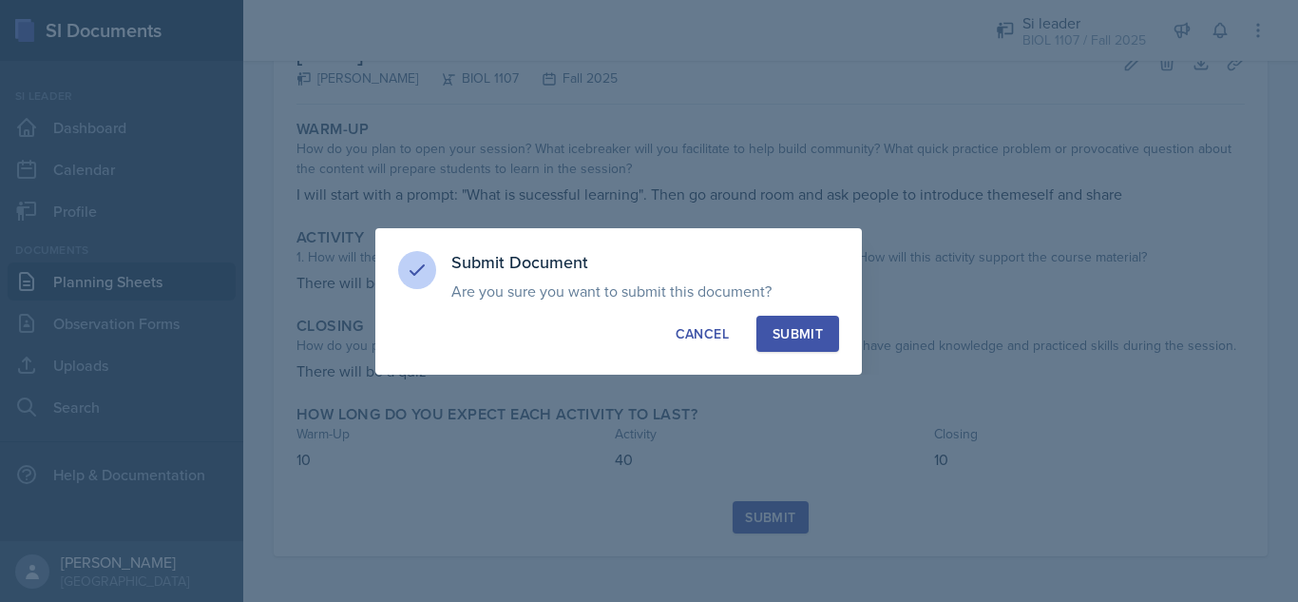
click at [794, 332] on div "Submit" at bounding box center [798, 333] width 50 height 19
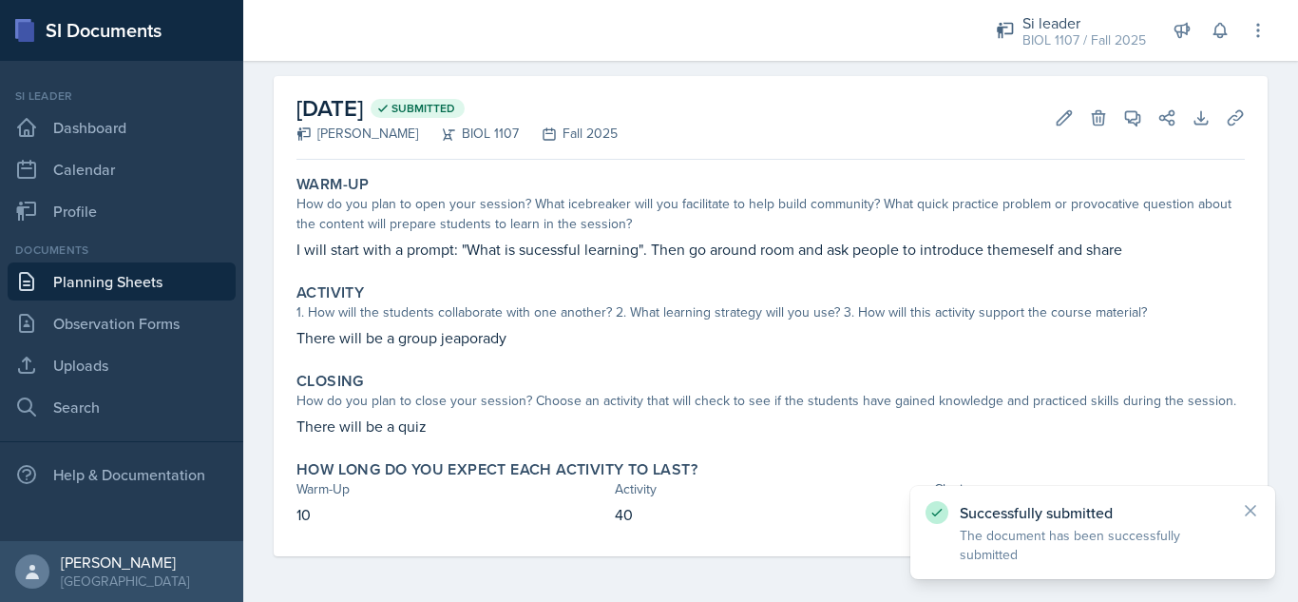
scroll to position [73, 0]
